Goal: Task Accomplishment & Management: Manage account settings

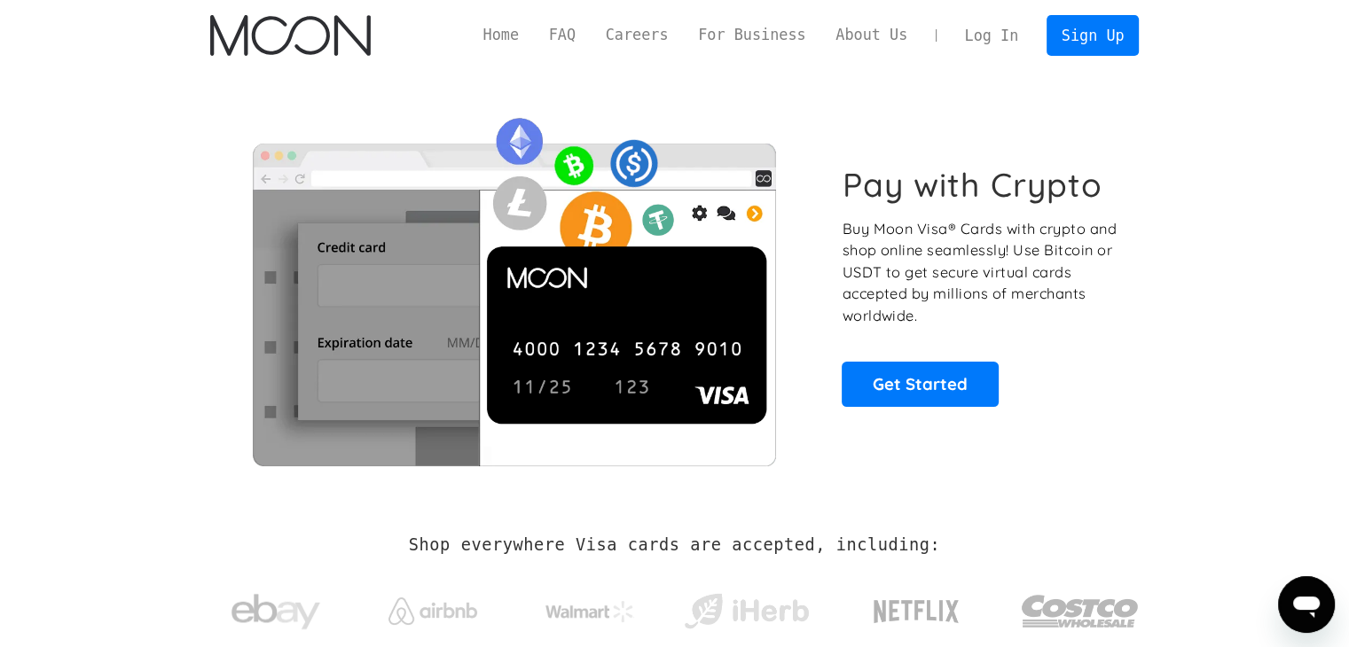
click at [1011, 41] on link "Log In" at bounding box center [991, 35] width 83 height 39
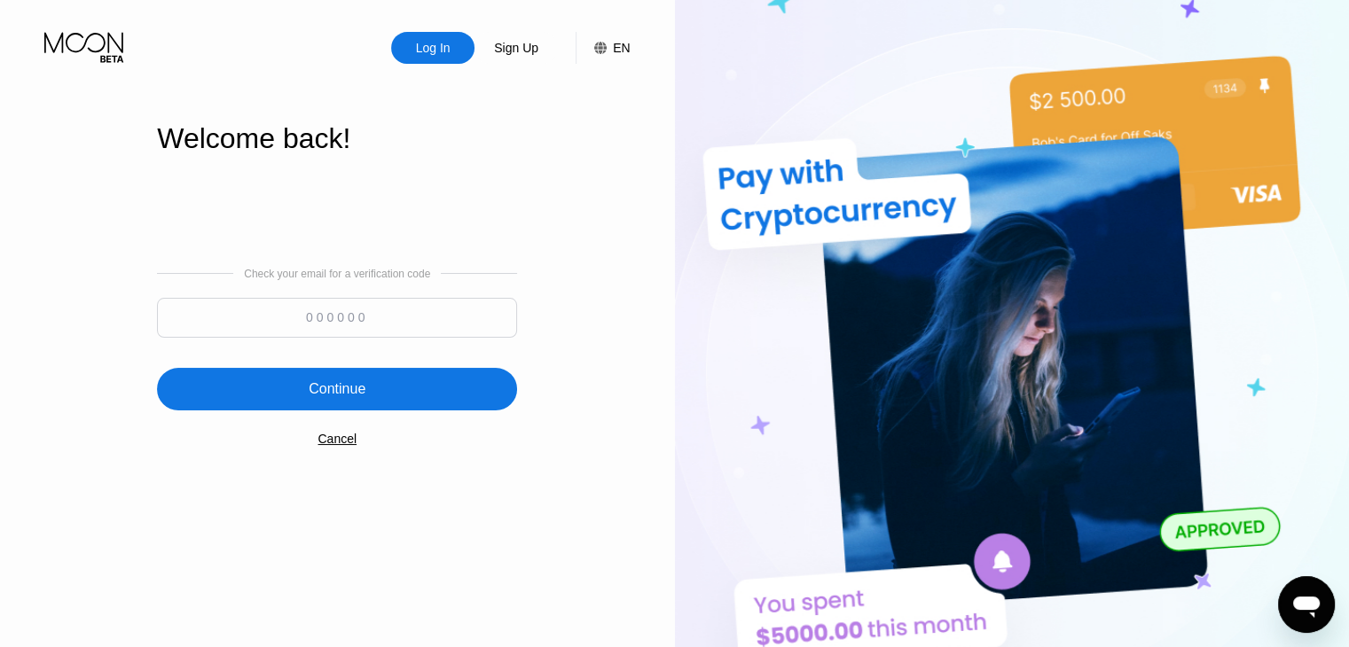
click at [309, 315] on input at bounding box center [337, 318] width 360 height 40
paste input "498913"
type input "498913"
click at [376, 406] on div "Continue" at bounding box center [337, 389] width 360 height 43
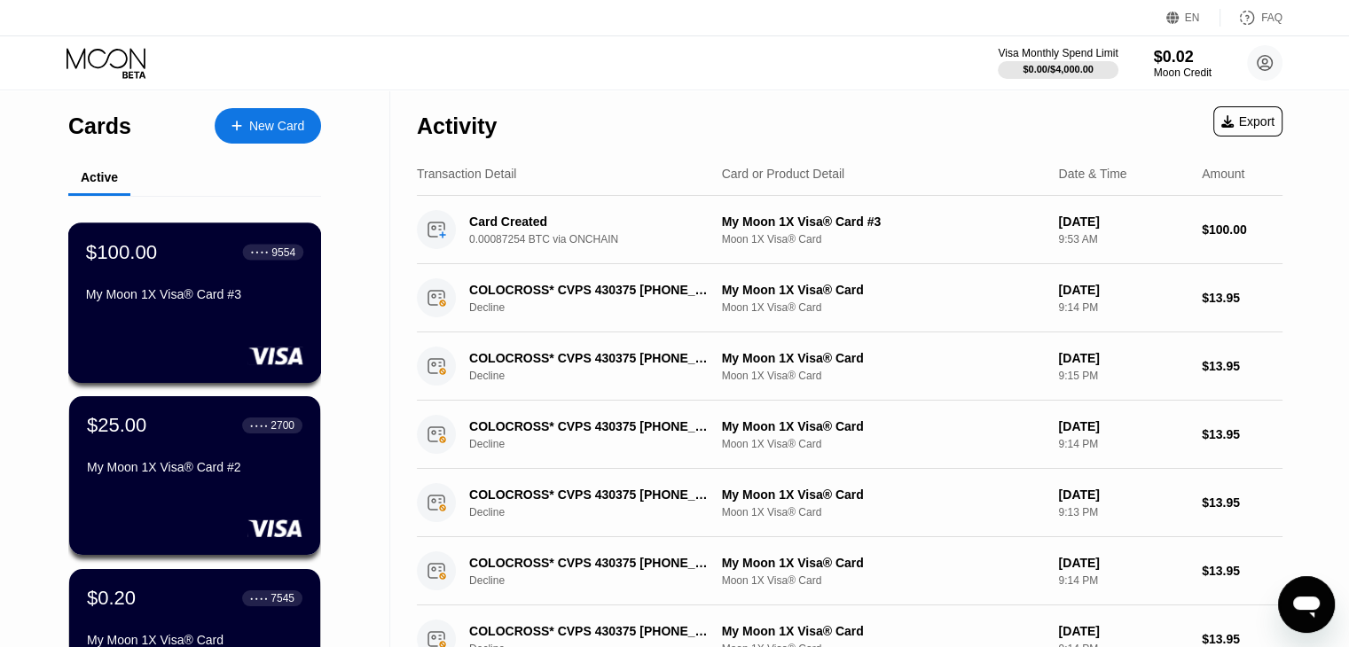
click at [184, 331] on div "$100.00 ● ● ● ● 9554 My Moon 1X Visa® Card #3" at bounding box center [195, 303] width 254 height 160
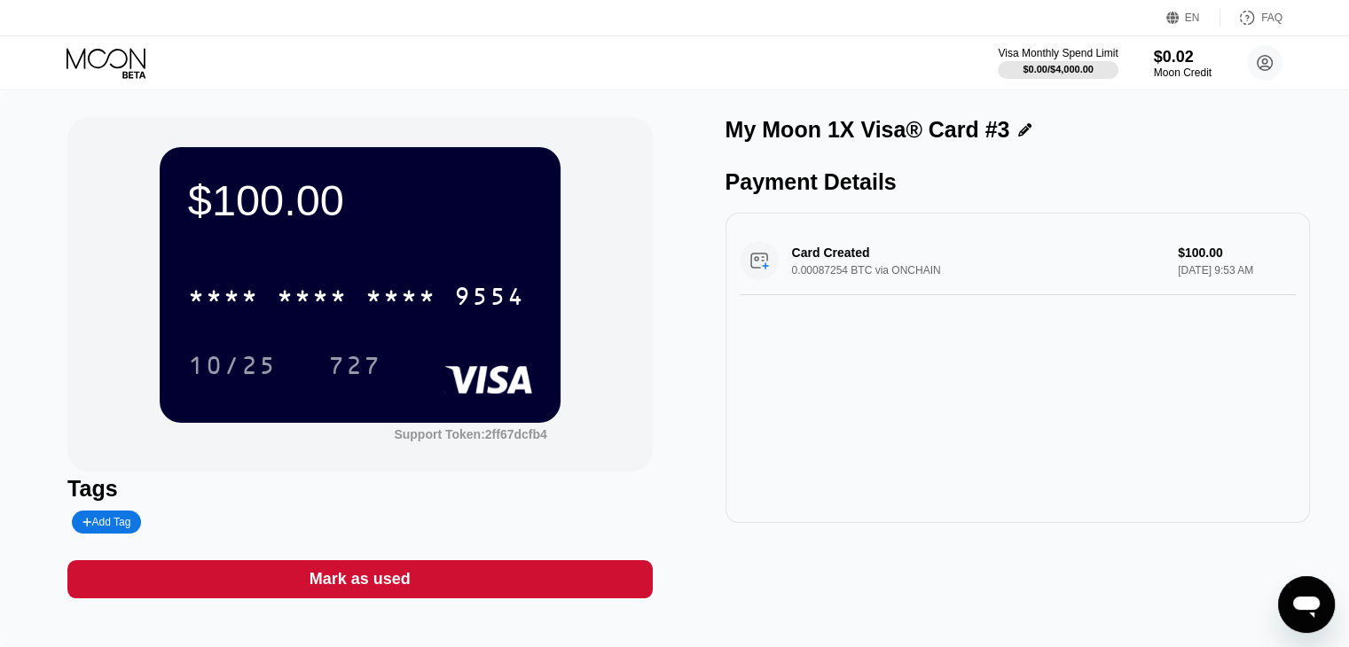
click at [918, 268] on div "Card Created 0.00087254 BTC via ONCHAIN $100.00 Aug 15, 2025 9:53 AM" at bounding box center [1018, 261] width 556 height 68
